Goal: Communication & Community: Answer question/provide support

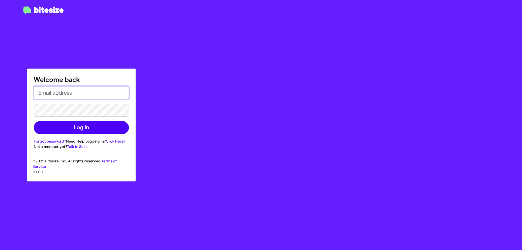
type input "[EMAIL_ADDRESS][DOMAIN_NAME]"
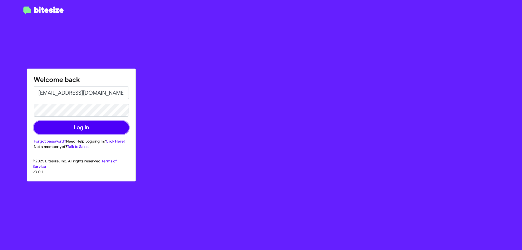
click at [71, 134] on button "Log In" at bounding box center [81, 127] width 95 height 13
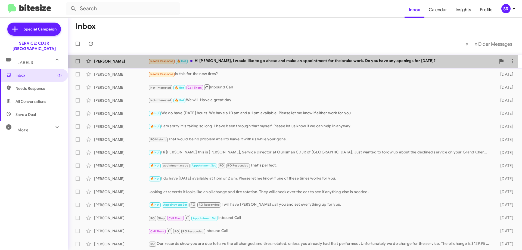
click at [233, 60] on div "Needs Response 🔥 Hot Hi [PERSON_NAME], I would like to go ahead and make an app…" at bounding box center [323, 61] width 348 height 6
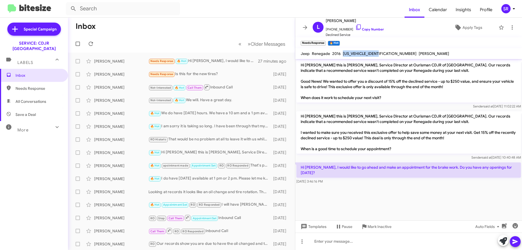
drag, startPoint x: 383, startPoint y: 54, endPoint x: 343, endPoint y: 55, distance: 39.7
click at [343, 55] on div "[US_VEHICLE_IDENTIFICATION_NUMBER]" at bounding box center [380, 53] width 76 height 7
copy span "[US_VEHICLE_IDENTIFICATION_NUMBER]"
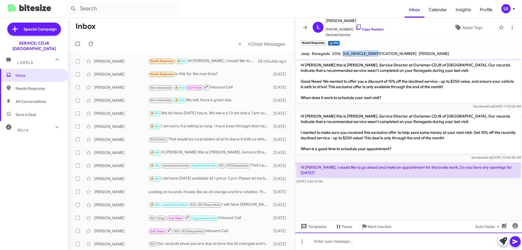
click at [326, 240] on div at bounding box center [408, 241] width 227 height 17
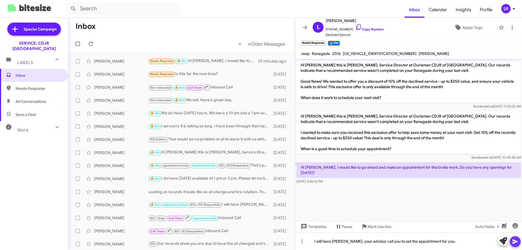
click at [517, 241] on icon at bounding box center [515, 241] width 5 height 5
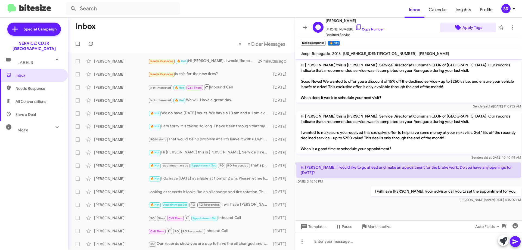
click at [474, 29] on span "Apply Tags" at bounding box center [473, 28] width 20 height 10
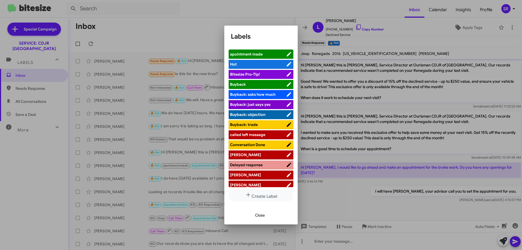
click at [262, 55] on span "apointment made" at bounding box center [246, 54] width 33 height 5
click at [509, 25] on div at bounding box center [261, 125] width 522 height 250
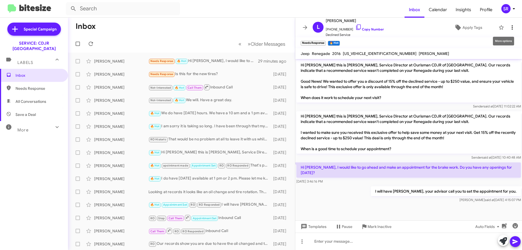
click at [509, 29] on icon at bounding box center [512, 27] width 7 height 7
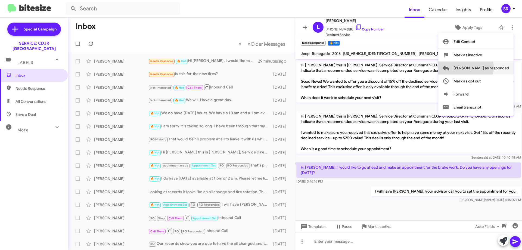
click at [488, 67] on span "[PERSON_NAME] as responded" at bounding box center [482, 67] width 56 height 13
